Goal: Information Seeking & Learning: Learn about a topic

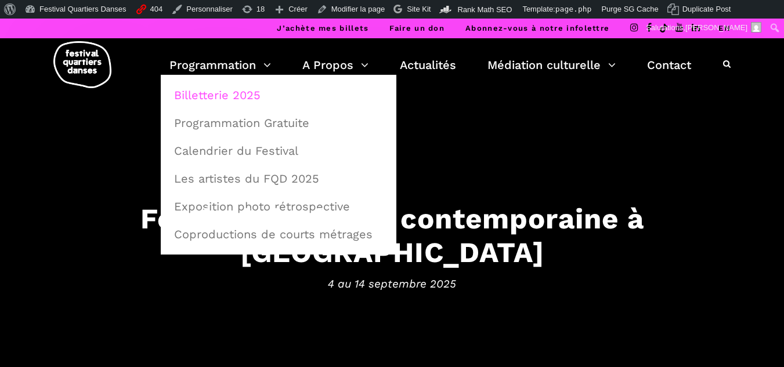
click at [233, 95] on link "Billetterie 2025" at bounding box center [278, 95] width 223 height 27
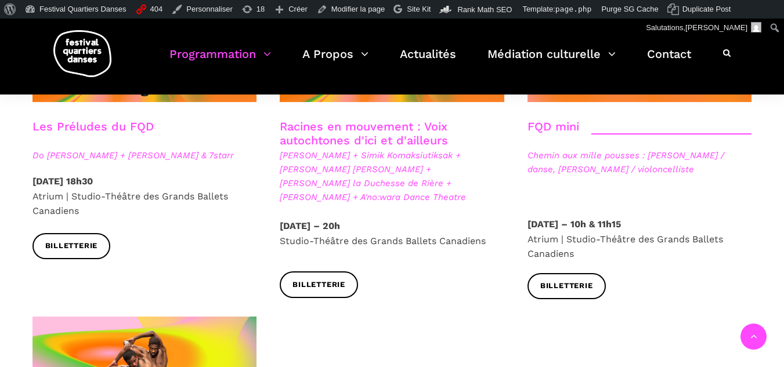
scroll to position [1914, 0]
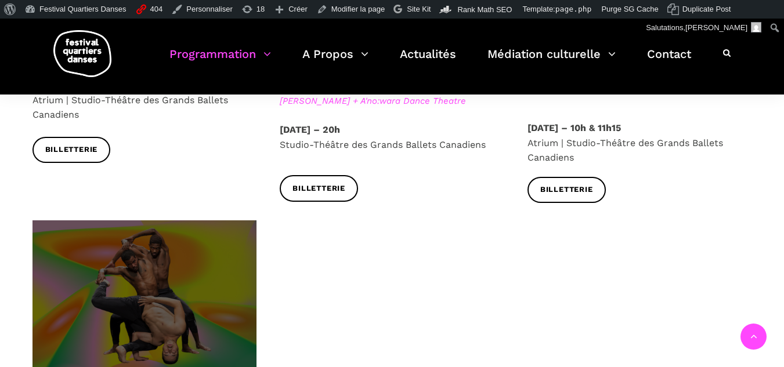
click at [201, 236] on span at bounding box center [144, 295] width 224 height 150
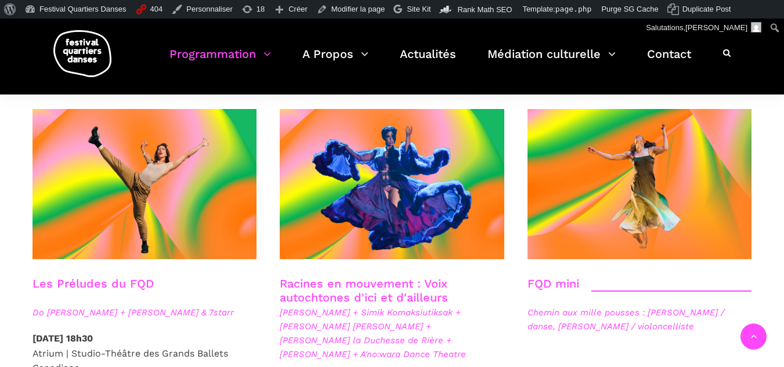
scroll to position [1661, 0]
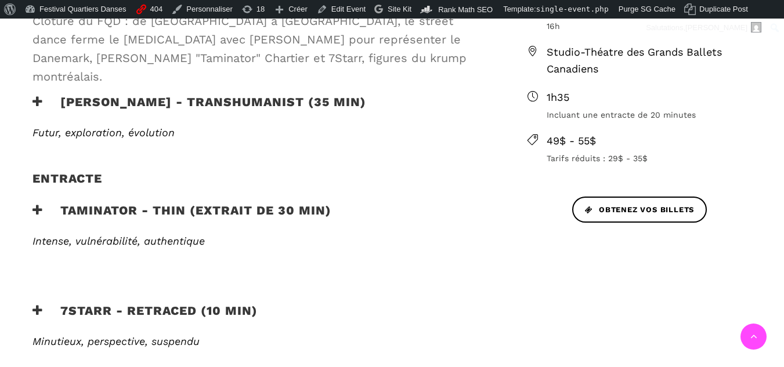
scroll to position [522, 0]
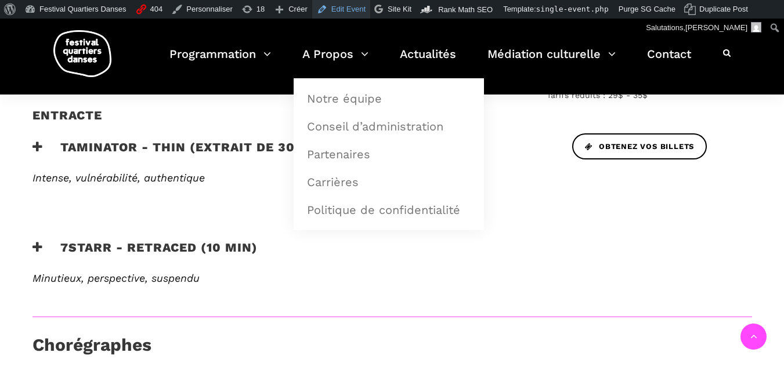
click at [335, 8] on link "Edit Event" at bounding box center [341, 9] width 58 height 19
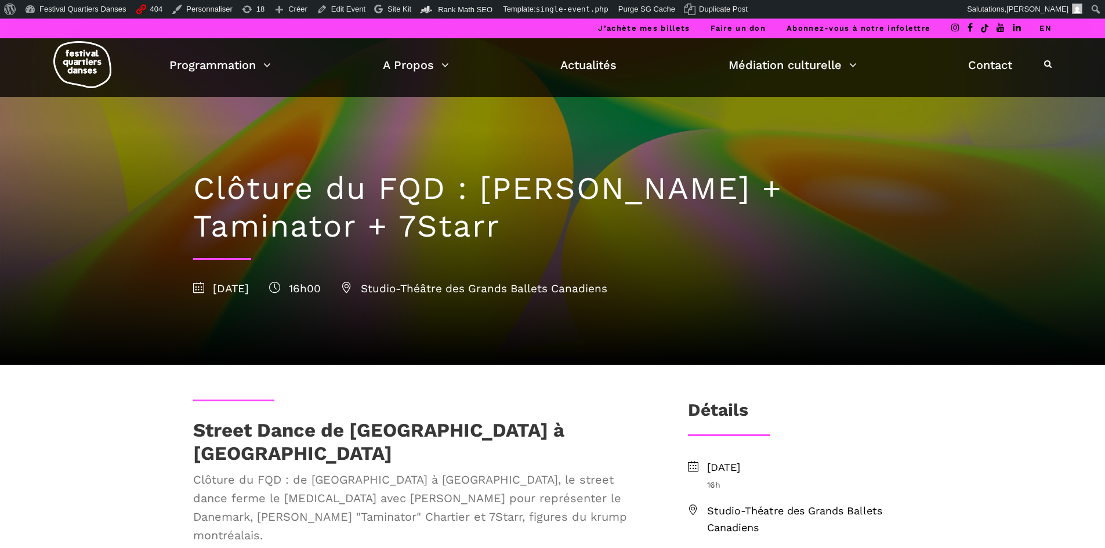
click at [783, 23] on li "EN" at bounding box center [1045, 29] width 12 height 20
click at [783, 28] on link "EN" at bounding box center [1045, 28] width 12 height 9
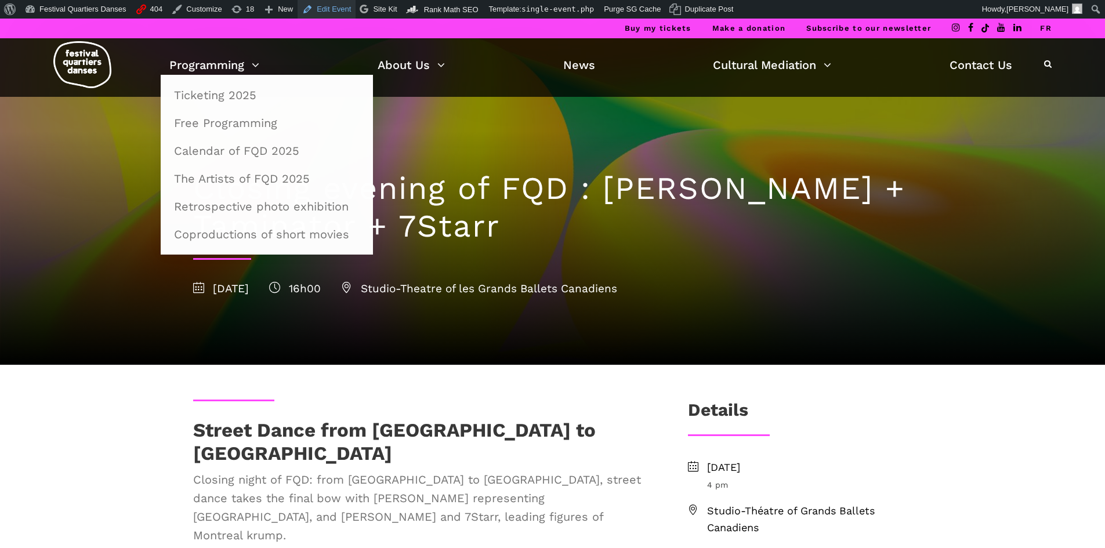
click at [319, 0] on link "Edit Event" at bounding box center [327, 9] width 58 height 19
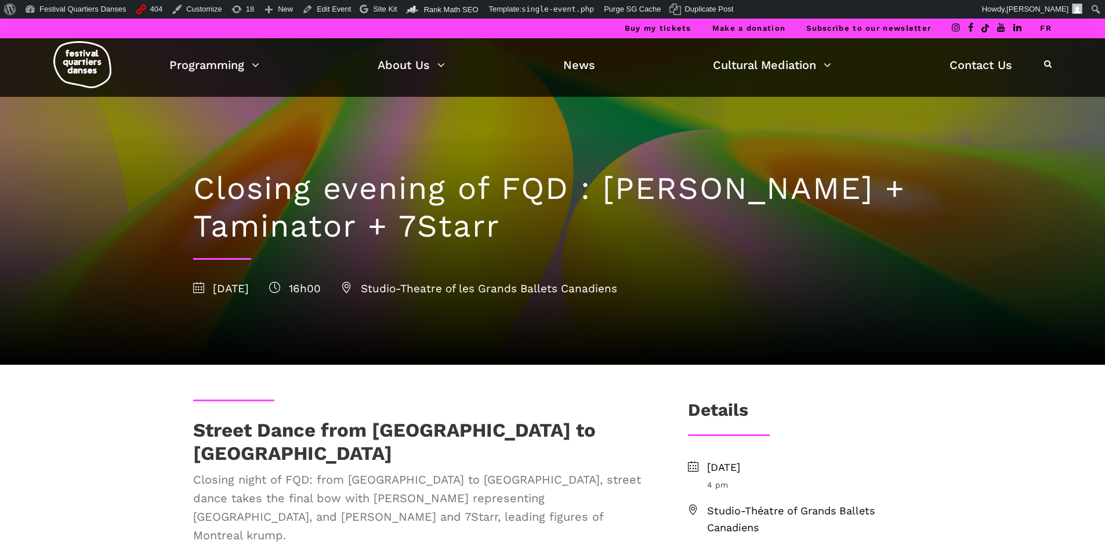
click at [1051, 27] on link "FR" at bounding box center [1046, 28] width 12 height 9
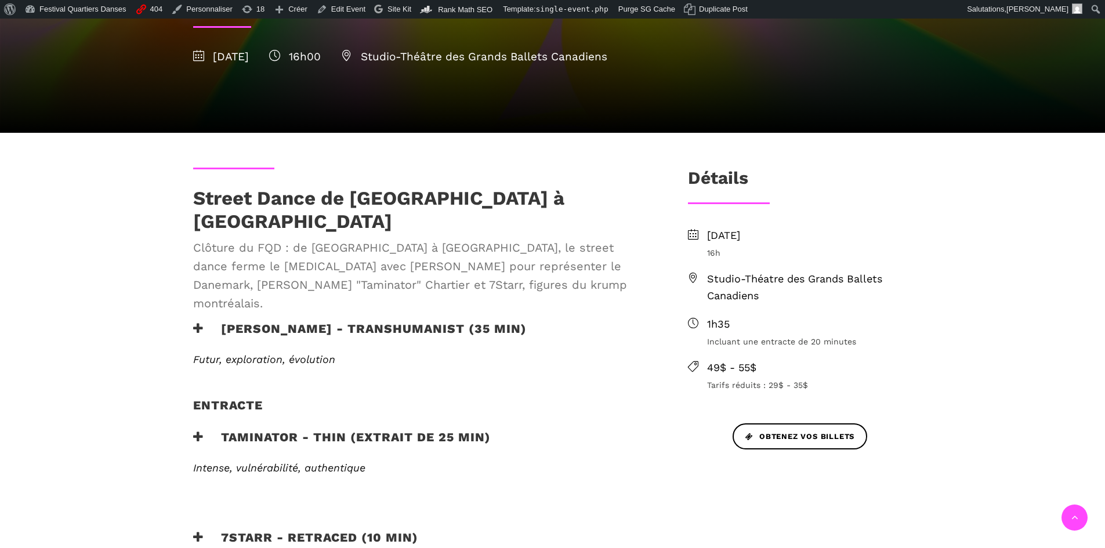
click at [271, 430] on h3 "Taminator - Thin (extrait de 25 min)" at bounding box center [342, 444] width 298 height 29
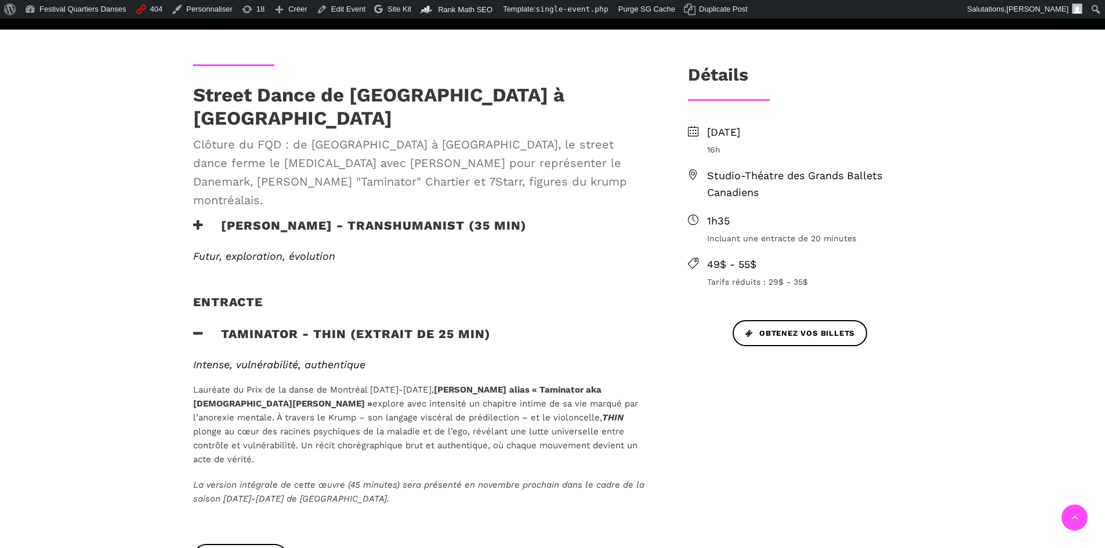
scroll to position [348, 0]
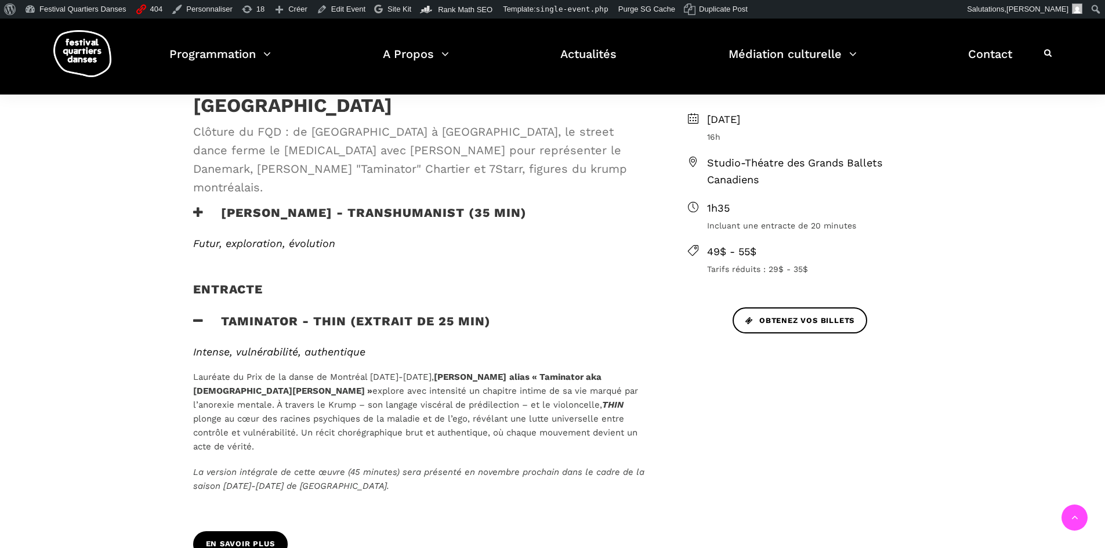
click at [240, 538] on span "En savoir plus" at bounding box center [240, 544] width 69 height 12
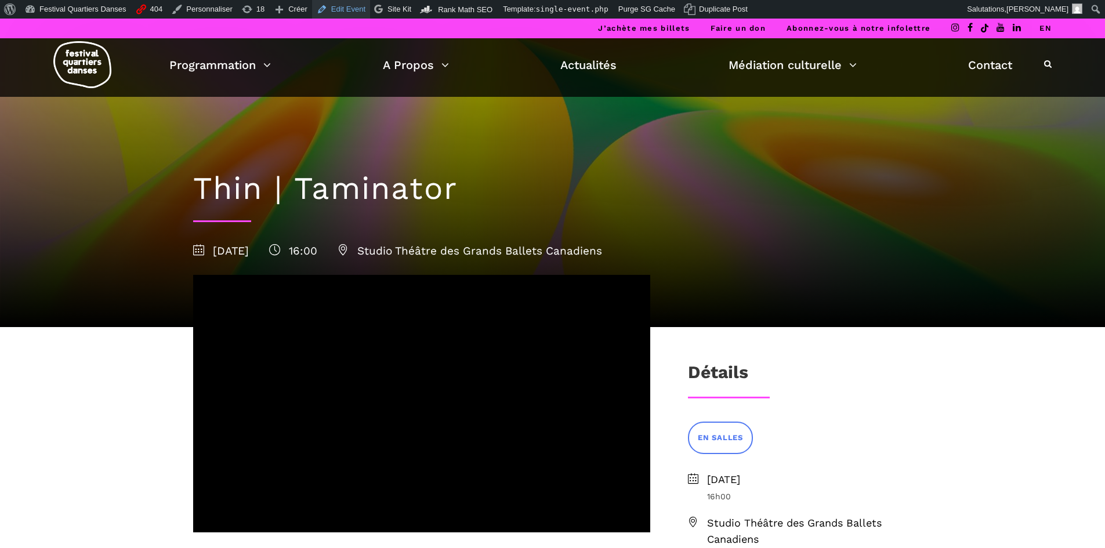
click at [343, 10] on link "Edit Event" at bounding box center [341, 9] width 58 height 19
click at [1044, 23] on li "EN" at bounding box center [1045, 29] width 12 height 20
click at [1046, 24] on link "EN" at bounding box center [1045, 28] width 12 height 9
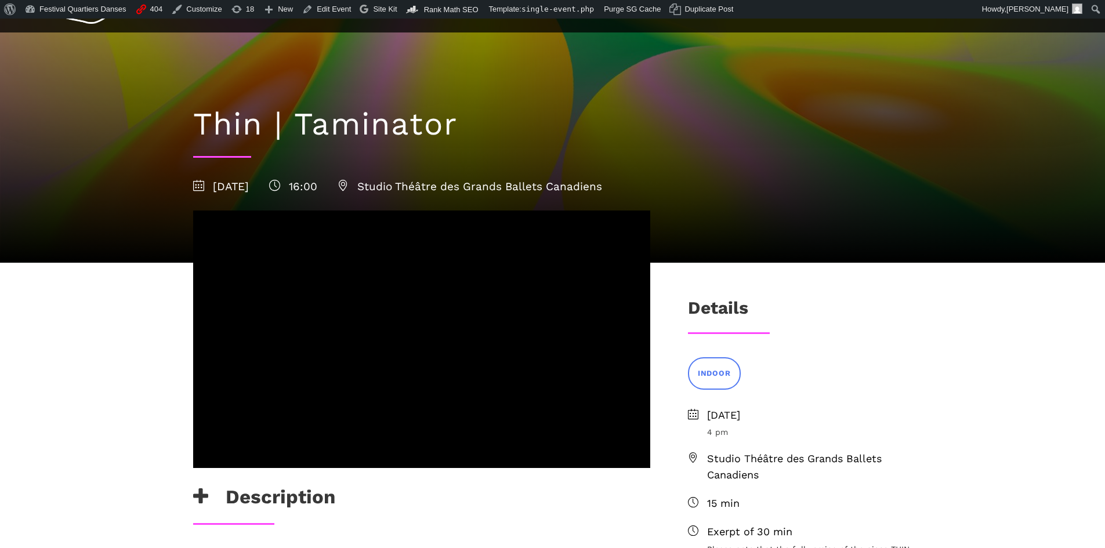
scroll to position [174, 0]
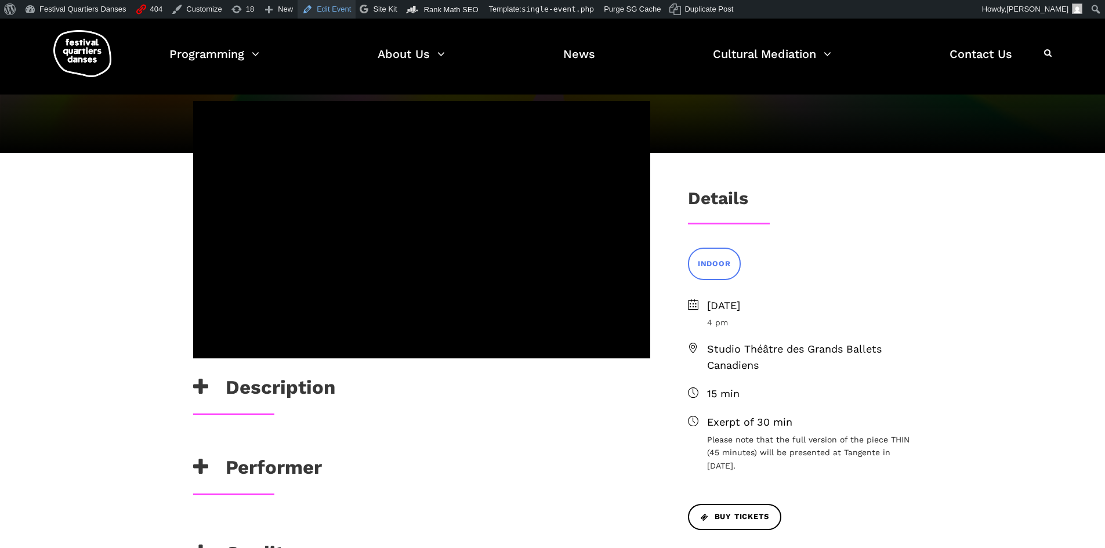
click at [331, 2] on link "Edit Event" at bounding box center [327, 9] width 58 height 19
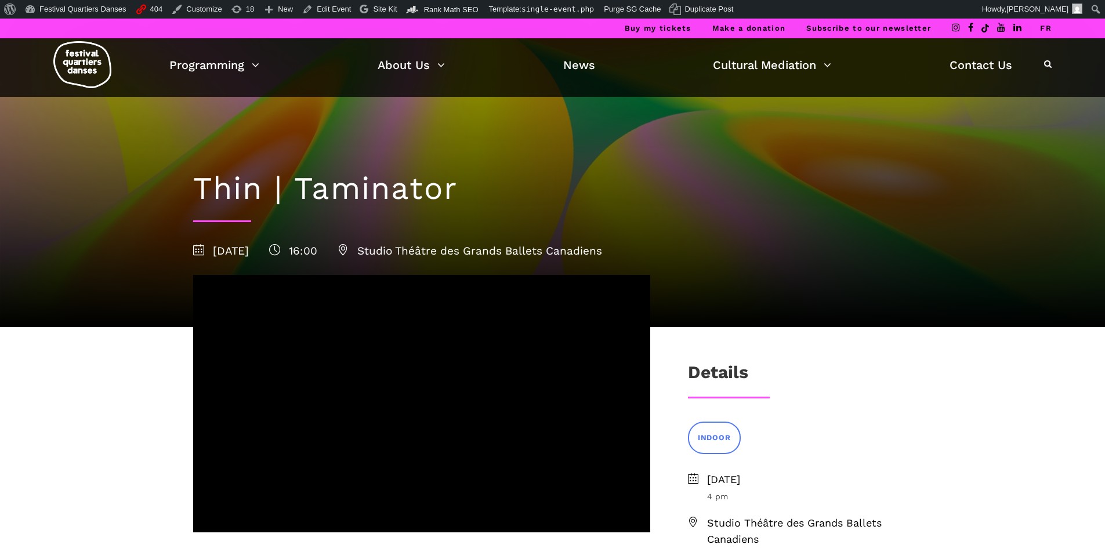
click at [81, 74] on img at bounding box center [82, 64] width 58 height 47
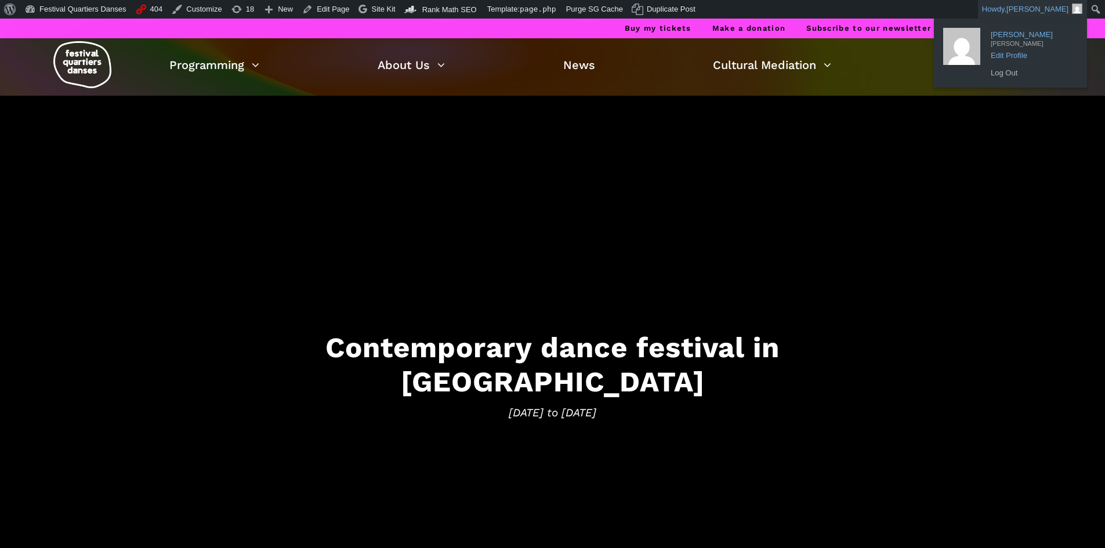
click at [1041, 26] on span "[PERSON_NAME]" at bounding box center [1031, 31] width 81 height 10
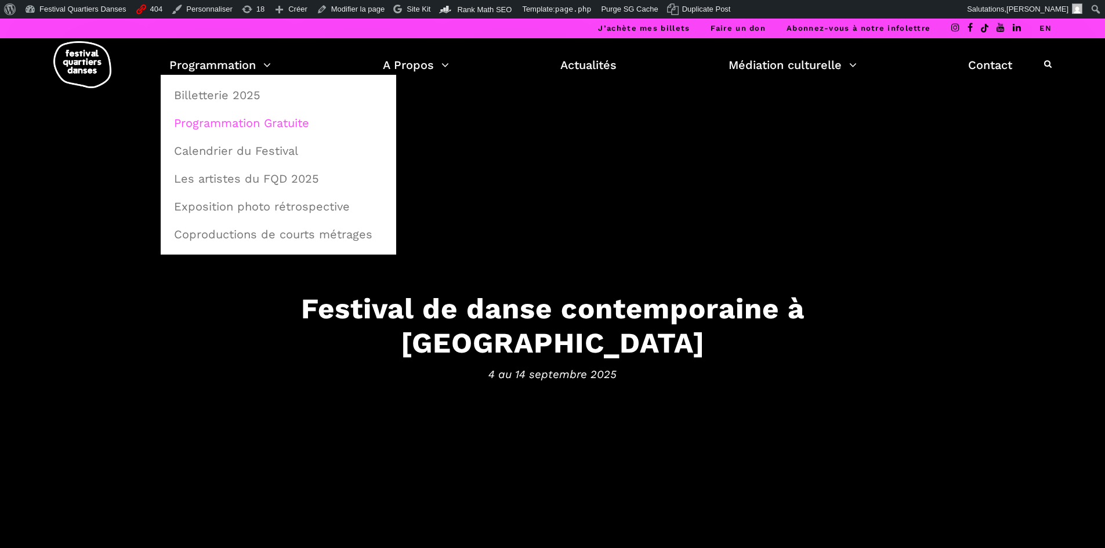
click at [239, 120] on link "Programmation Gratuite" at bounding box center [278, 123] width 223 height 27
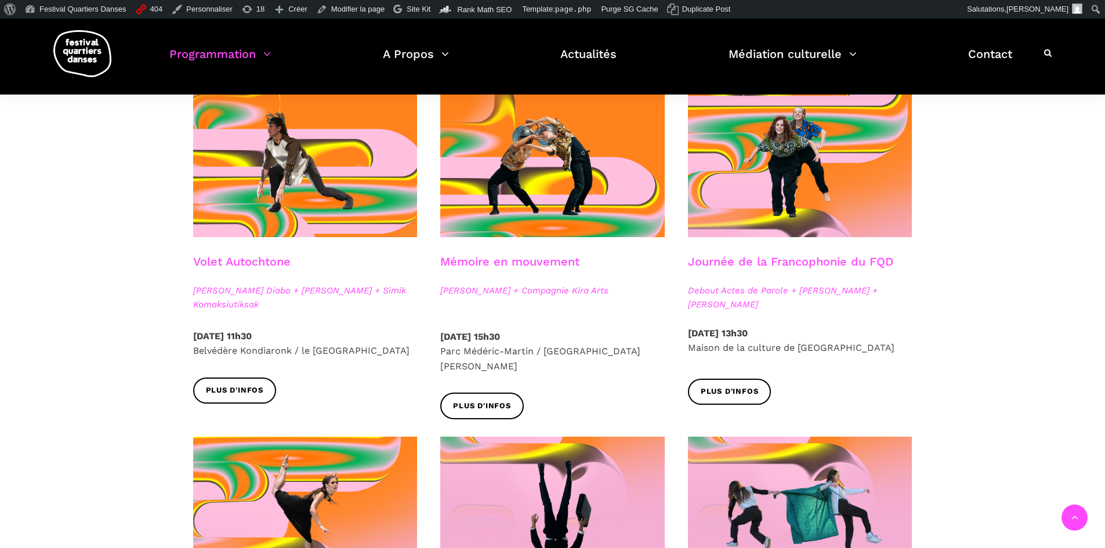
scroll to position [600, 0]
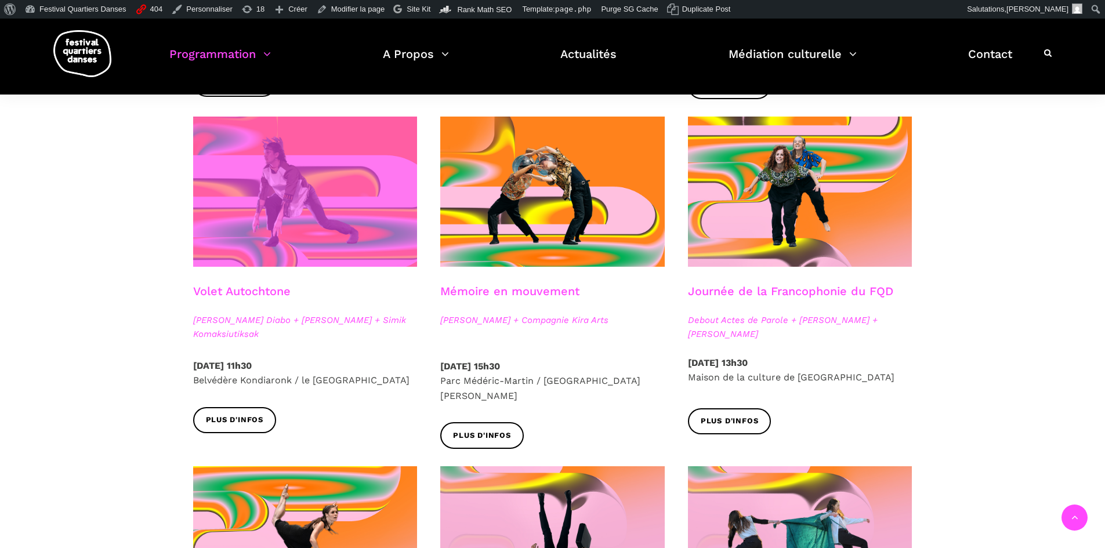
click at [271, 186] on span at bounding box center [305, 192] width 224 height 150
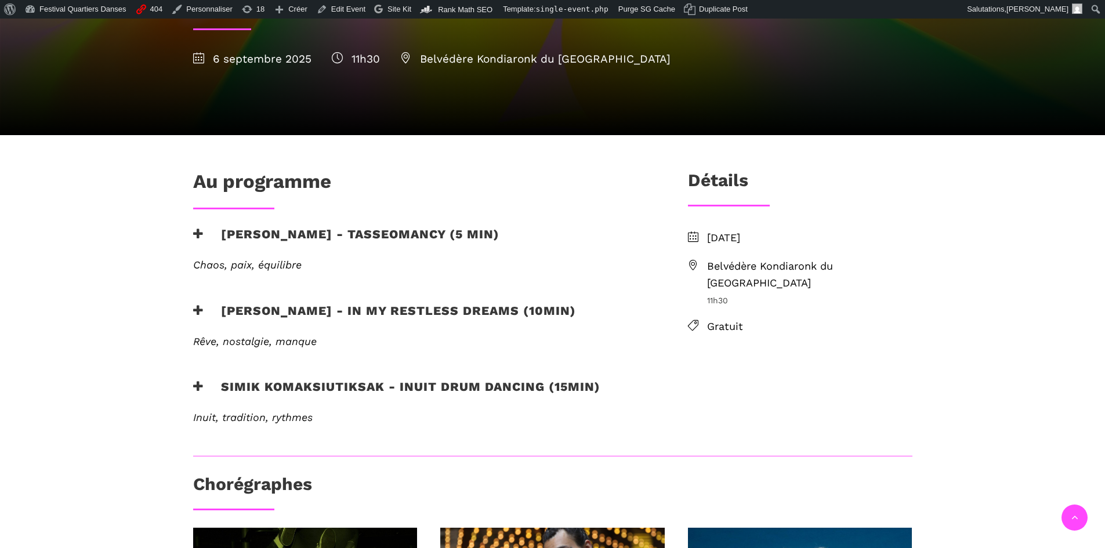
scroll to position [174, 0]
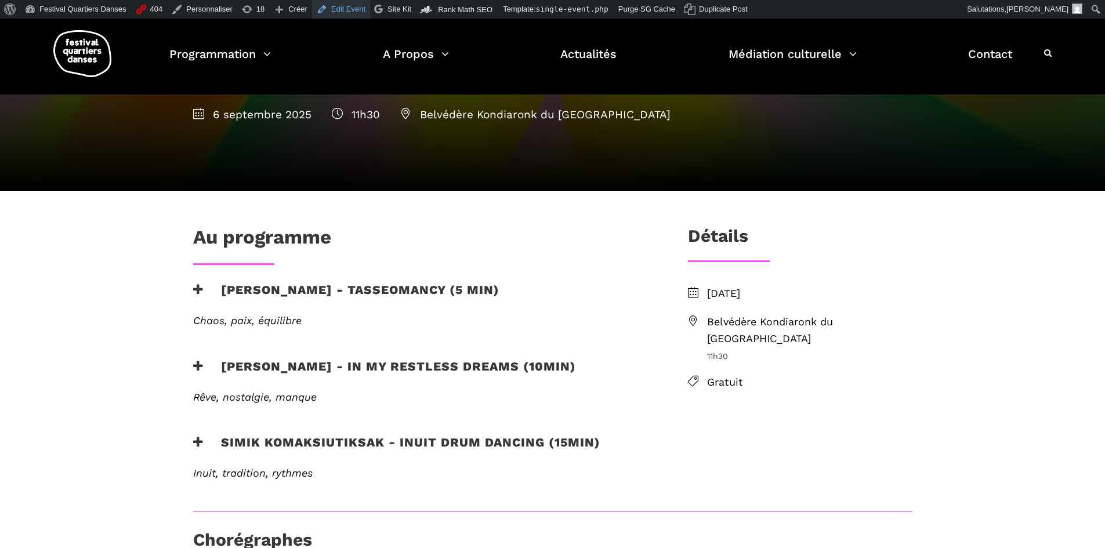
click at [329, 10] on link "Edit Event" at bounding box center [341, 9] width 58 height 19
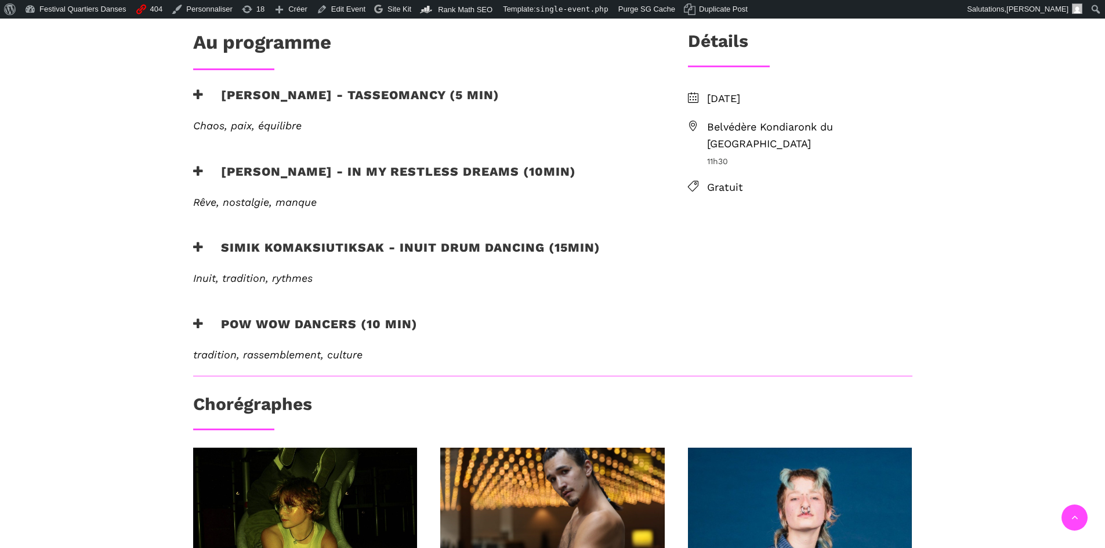
scroll to position [406, 0]
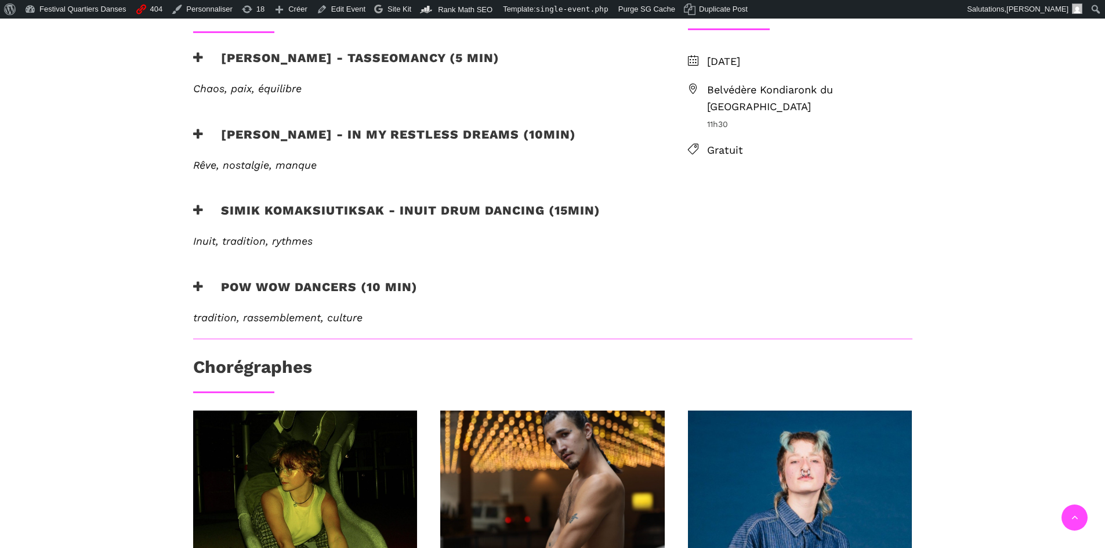
click at [201, 291] on icon at bounding box center [198, 287] width 10 height 12
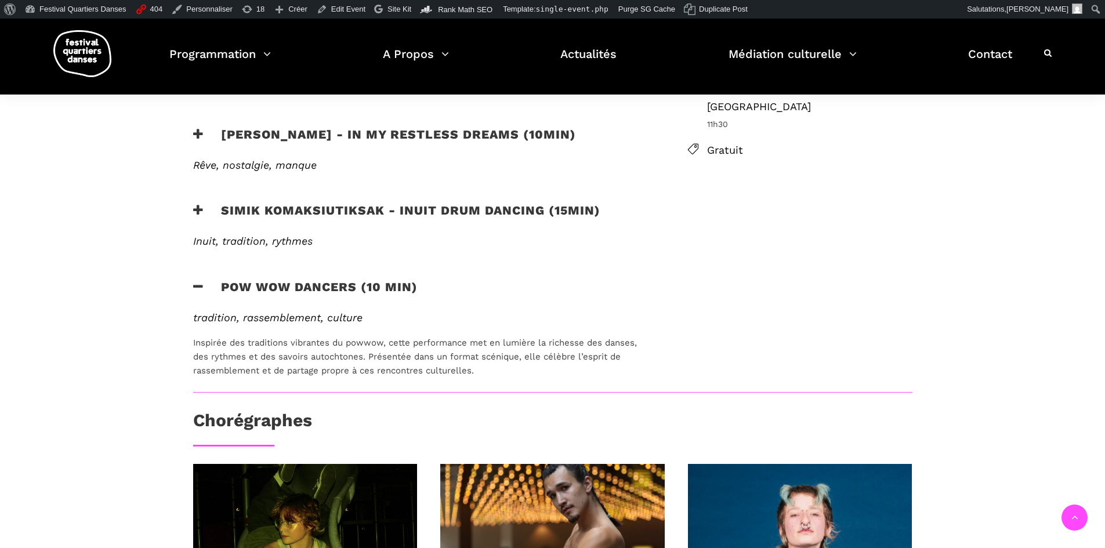
click at [182, 285] on div "Pow Wow Dancers (10 min)" at bounding box center [422, 296] width 480 height 32
click at [194, 291] on icon at bounding box center [198, 287] width 10 height 12
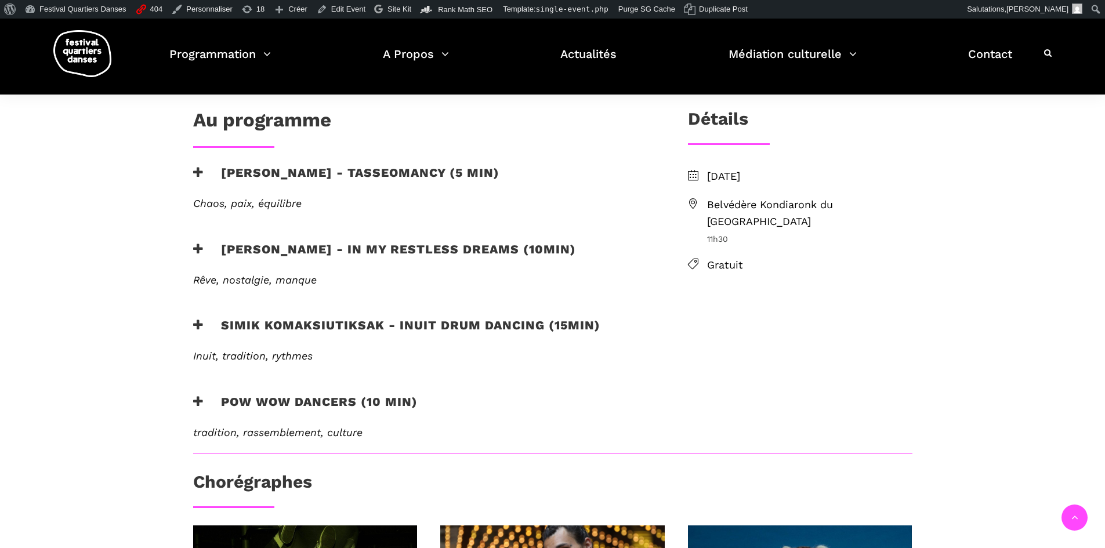
scroll to position [290, 0]
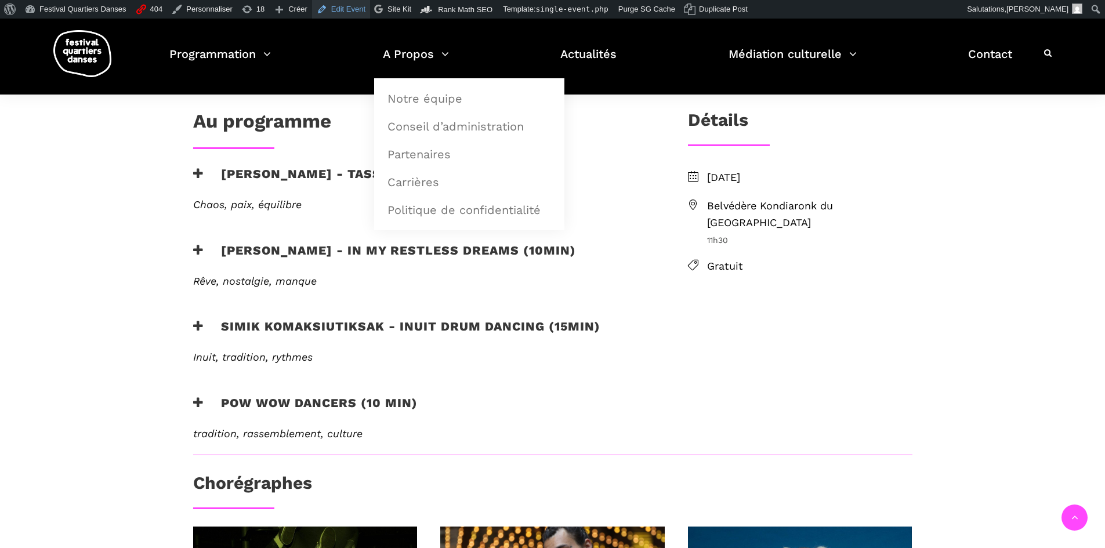
click at [327, 12] on link "Edit Event" at bounding box center [341, 9] width 58 height 19
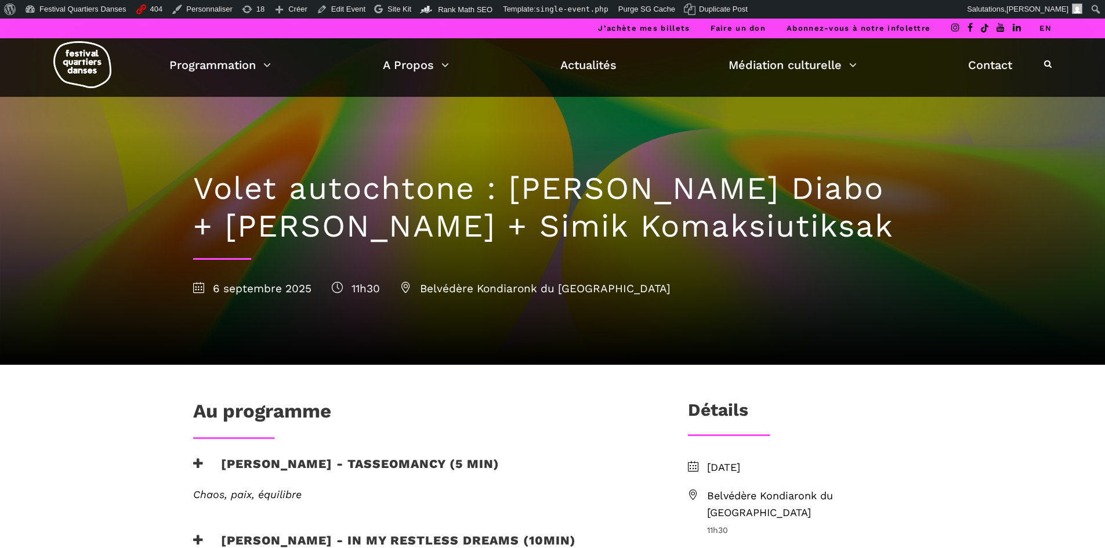
click at [1049, 28] on link "EN" at bounding box center [1045, 28] width 12 height 9
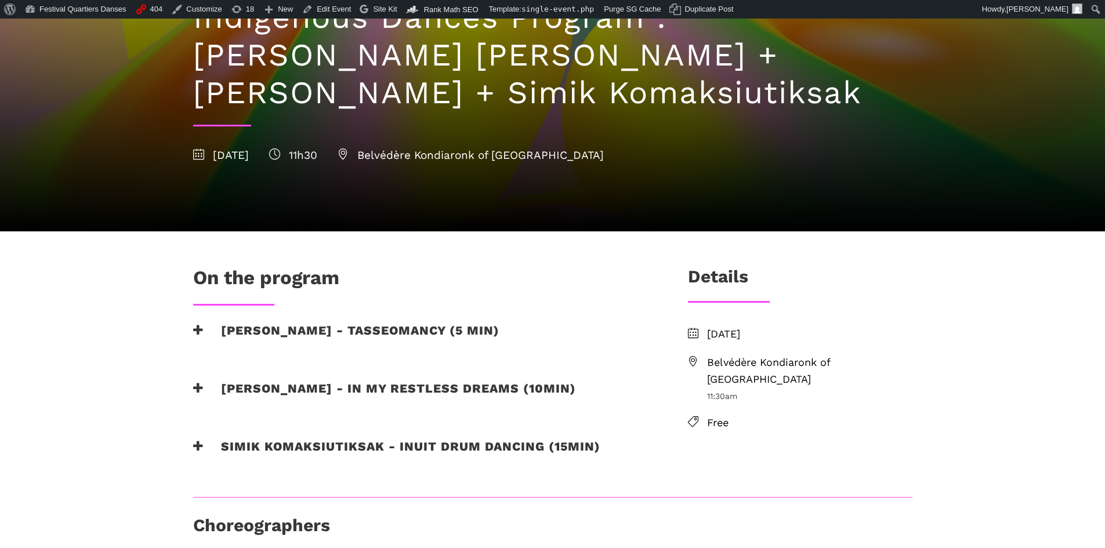
scroll to position [232, 0]
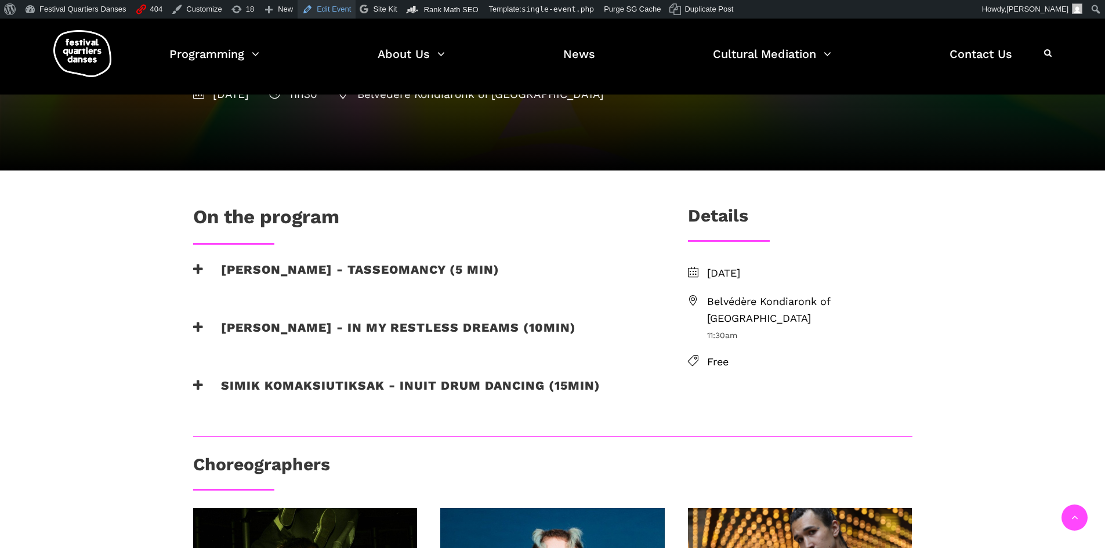
click at [328, 12] on link "Edit Event" at bounding box center [327, 9] width 58 height 19
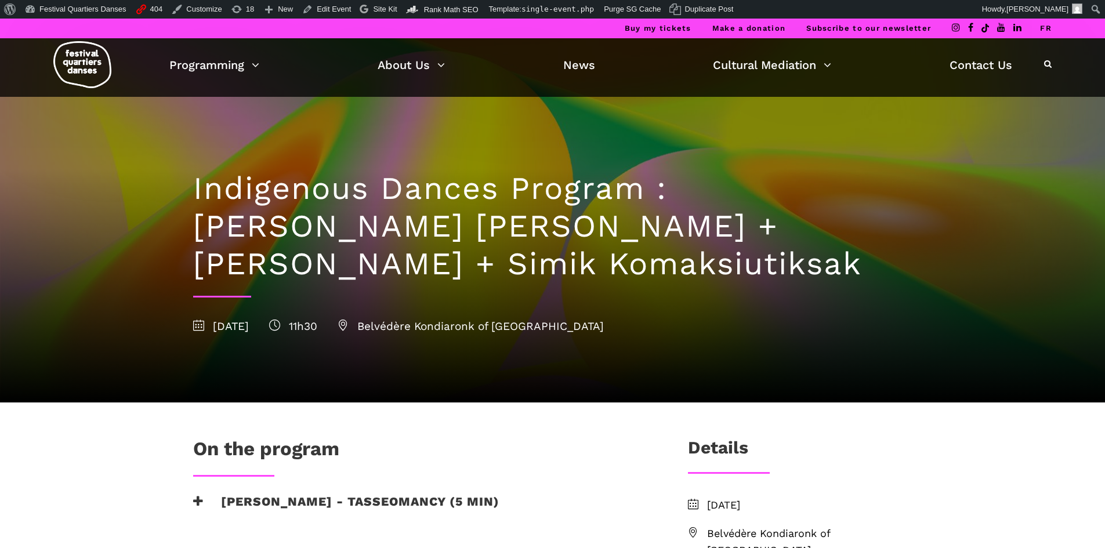
click at [1049, 28] on link "FR" at bounding box center [1046, 28] width 12 height 9
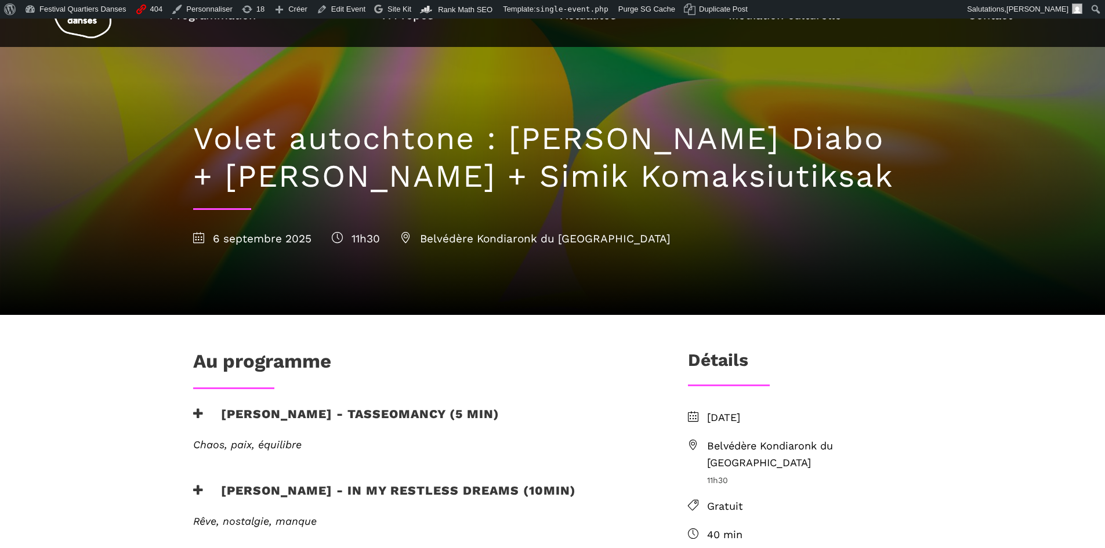
scroll to position [290, 0]
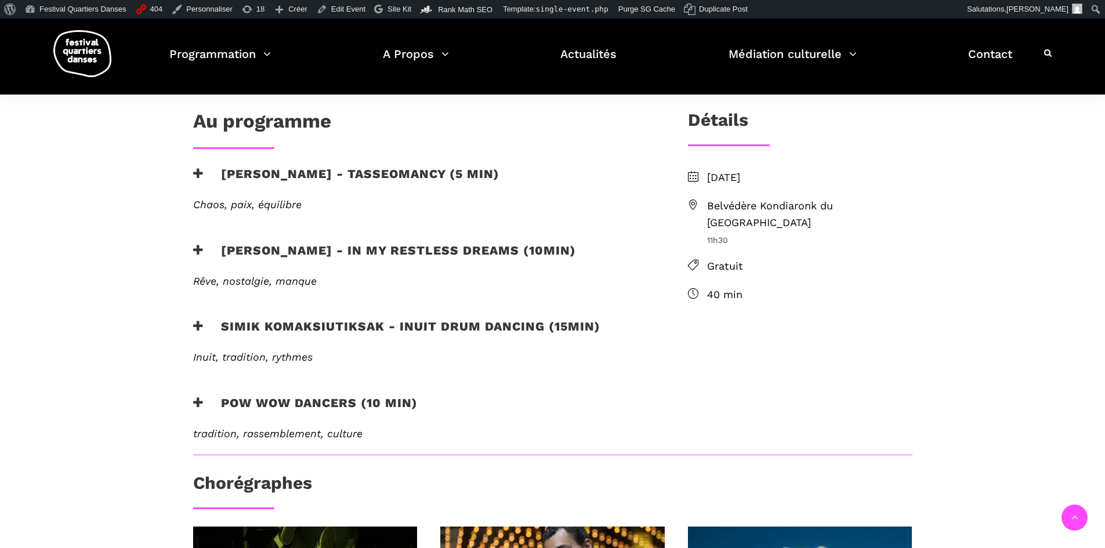
click at [212, 405] on h3 "Pow Wow Dancers (10 min)" at bounding box center [305, 410] width 224 height 29
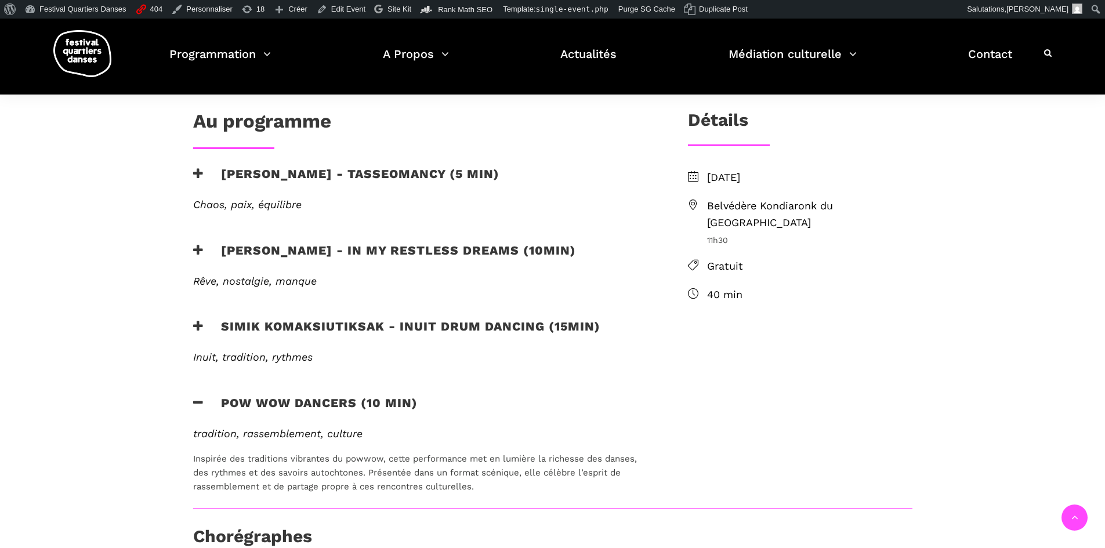
click at [200, 408] on icon at bounding box center [198, 403] width 10 height 12
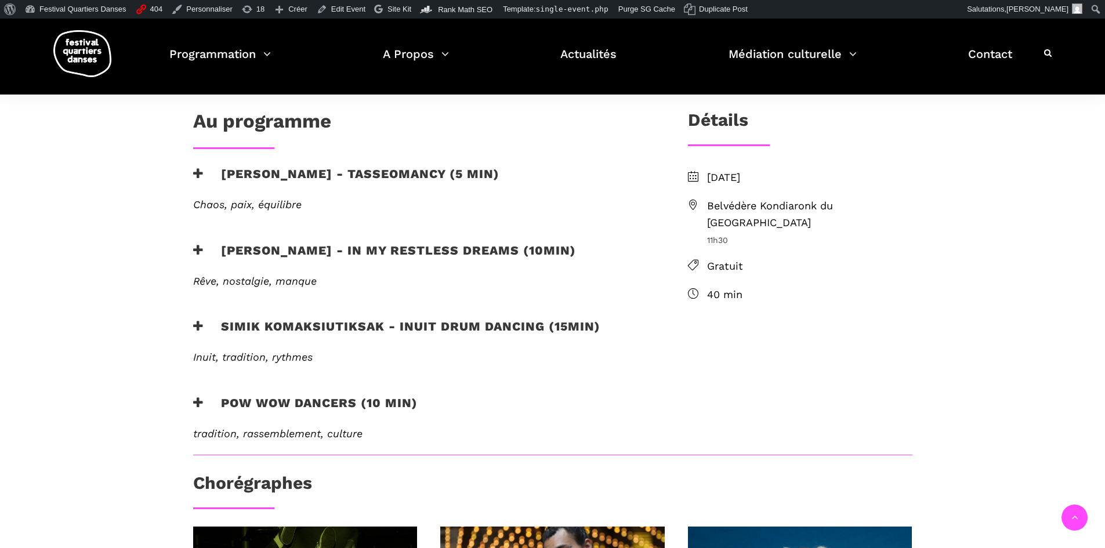
scroll to position [58, 0]
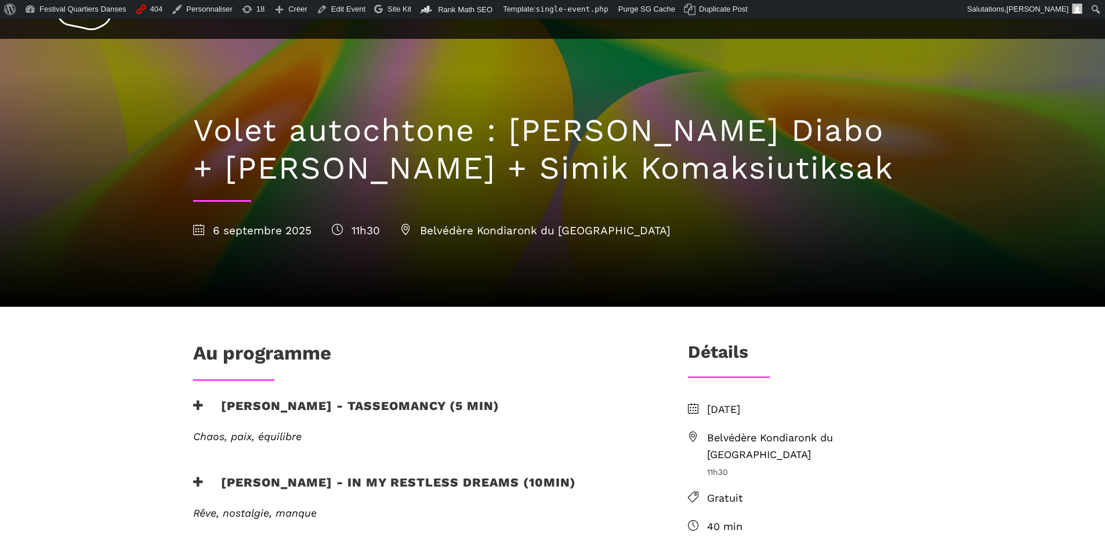
click at [427, 186] on h1 "Volet autochtone : [PERSON_NAME] Diabo + [PERSON_NAME] + Simik Komaksiutiksak" at bounding box center [552, 149] width 719 height 75
click at [427, 179] on h1 "Volet autochtone : [PERSON_NAME] Diabo + [PERSON_NAME] + Simik Komaksiutiksak" at bounding box center [552, 149] width 719 height 75
click at [427, 179] on h1 "Volet autochtone : Marshall Kahente Diabo + Ryleigh Mayo + Simik Komaksiutiksak" at bounding box center [552, 149] width 719 height 75
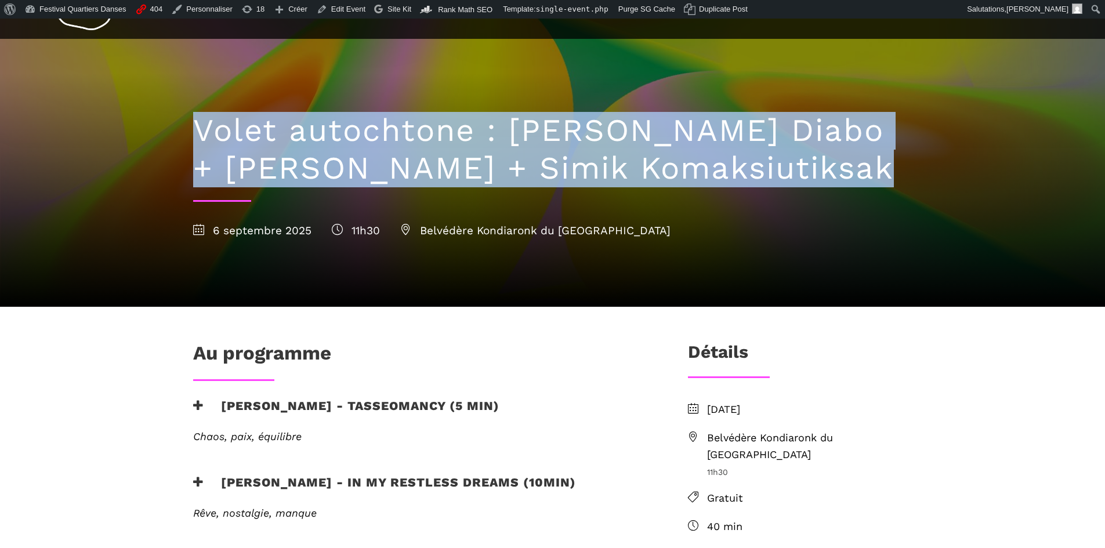
click at [427, 179] on h1 "Volet autochtone : Marshall Kahente Diabo + Ryleigh Mayo + Simik Komaksiutiksak" at bounding box center [552, 149] width 719 height 75
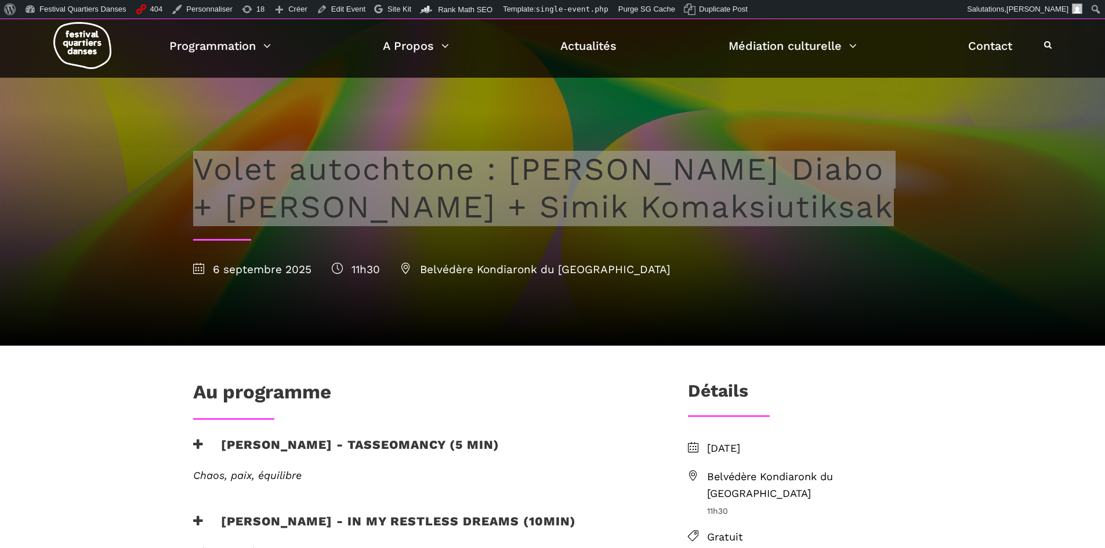
scroll to position [0, 0]
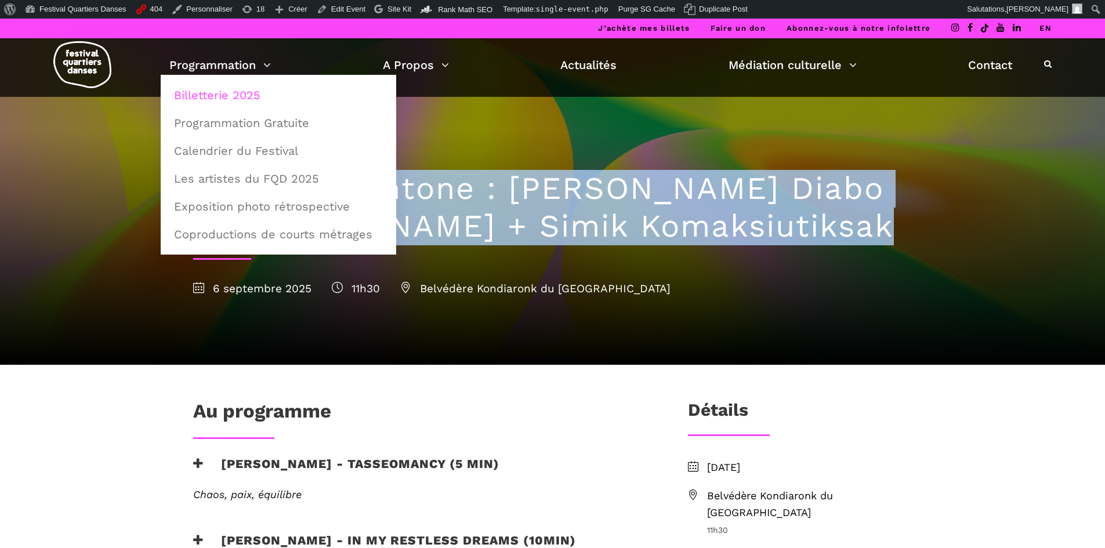
click at [247, 98] on link "Billetterie 2025" at bounding box center [278, 95] width 223 height 27
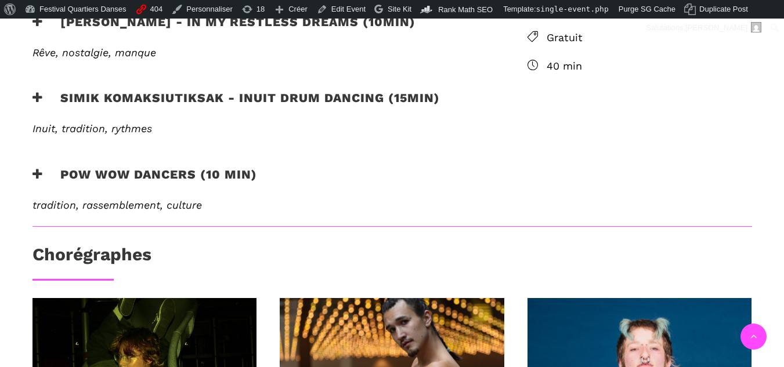
scroll to position [522, 0]
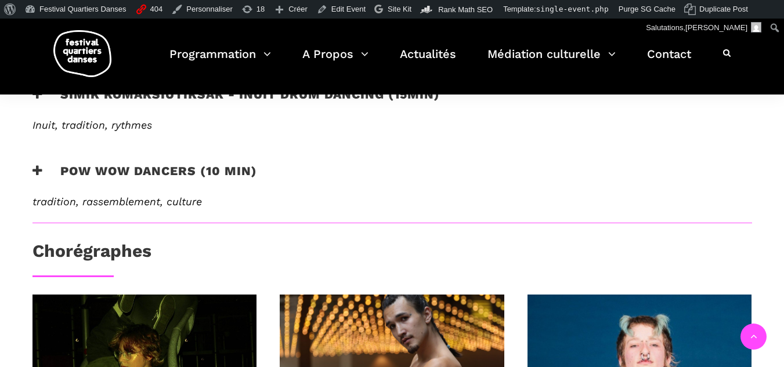
click at [39, 175] on icon at bounding box center [37, 171] width 10 height 12
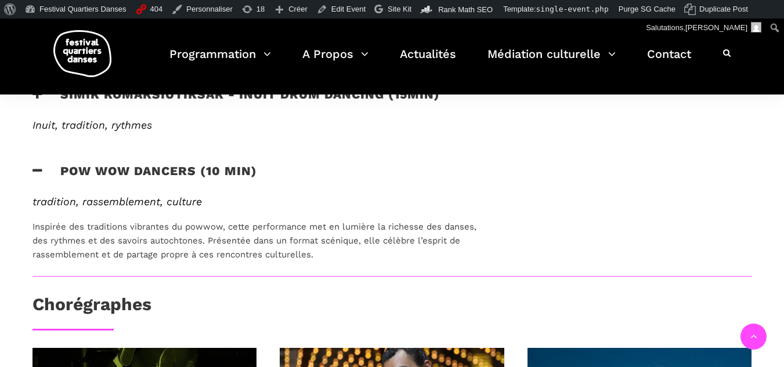
click at [39, 176] on icon at bounding box center [37, 171] width 10 height 12
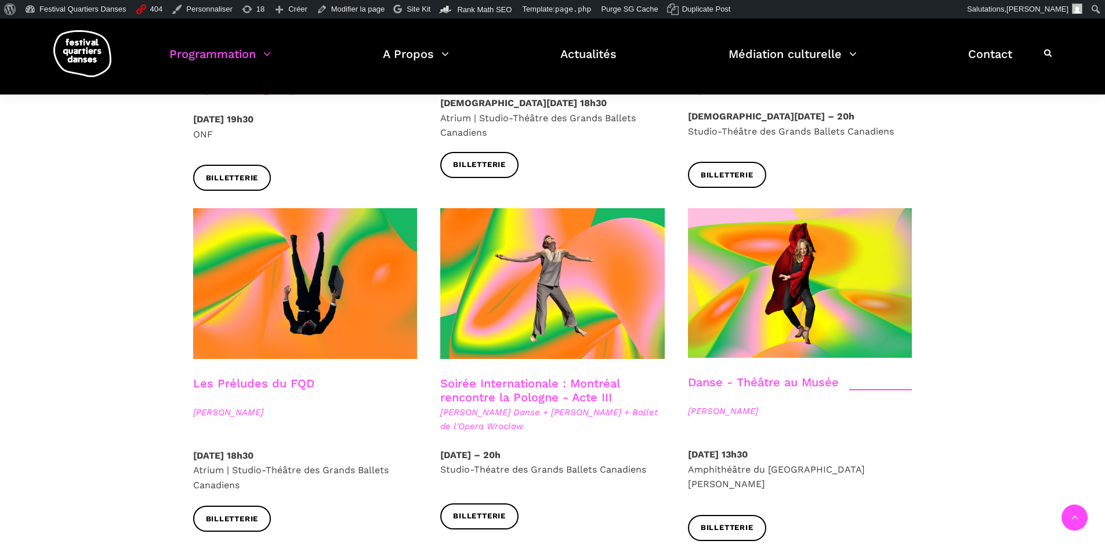
scroll to position [1276, 0]
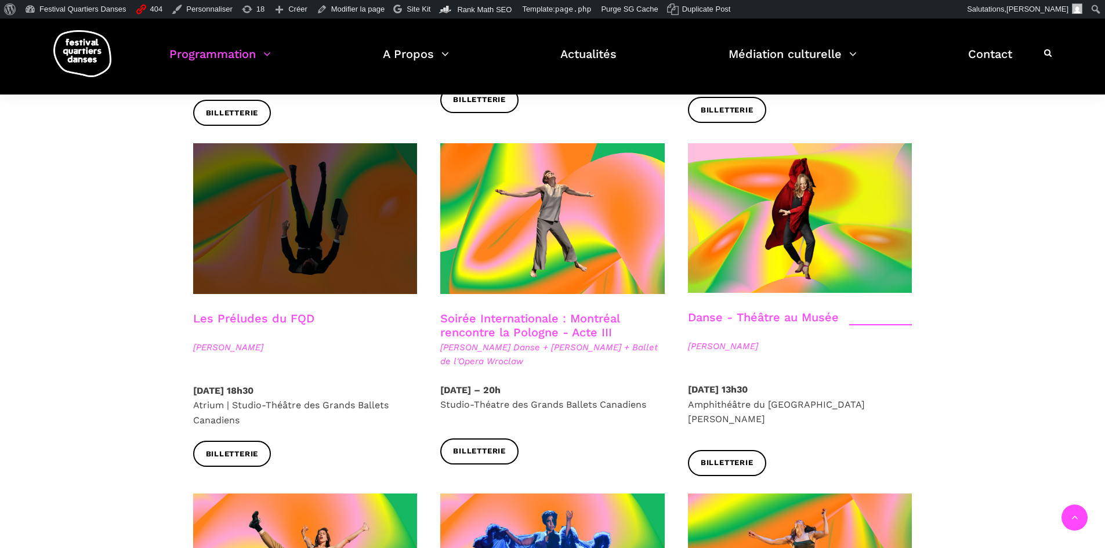
click at [295, 226] on span at bounding box center [305, 218] width 224 height 150
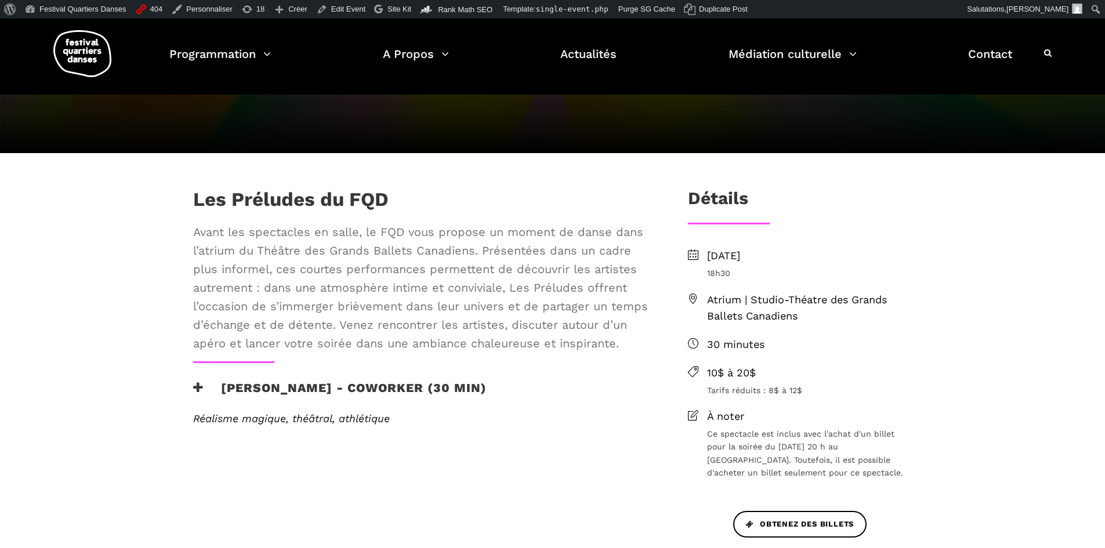
click at [212, 419] on em "Réalisme magique, théâtral, athlétique" at bounding box center [291, 418] width 197 height 12
click at [194, 378] on div "Les Préludes du FQD Avant les spectacles en salle, le FQD vous propose un momen…" at bounding box center [422, 322] width 480 height 269
click at [195, 389] on icon at bounding box center [198, 388] width 10 height 12
